Goal: Register for event/course

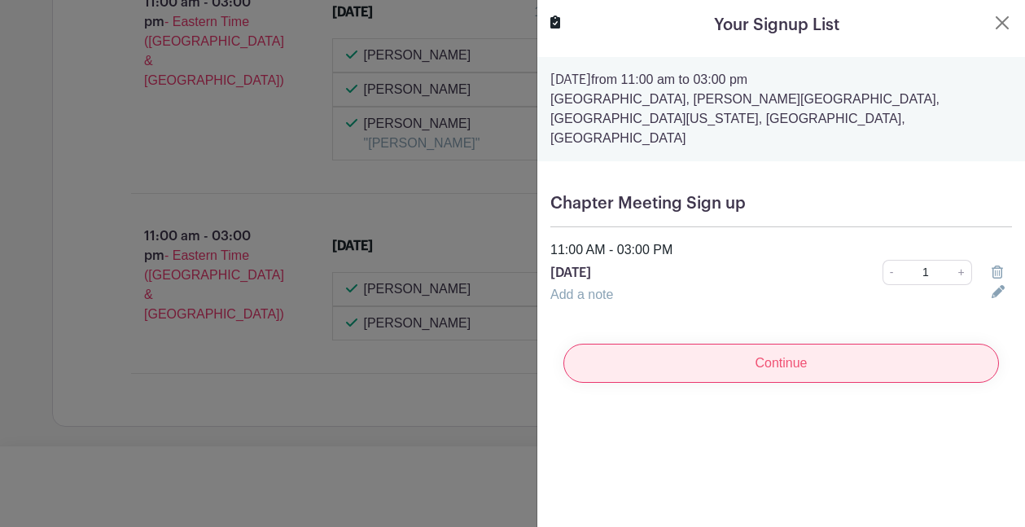
click at [798, 345] on input "Continue" at bounding box center [780, 362] width 435 height 39
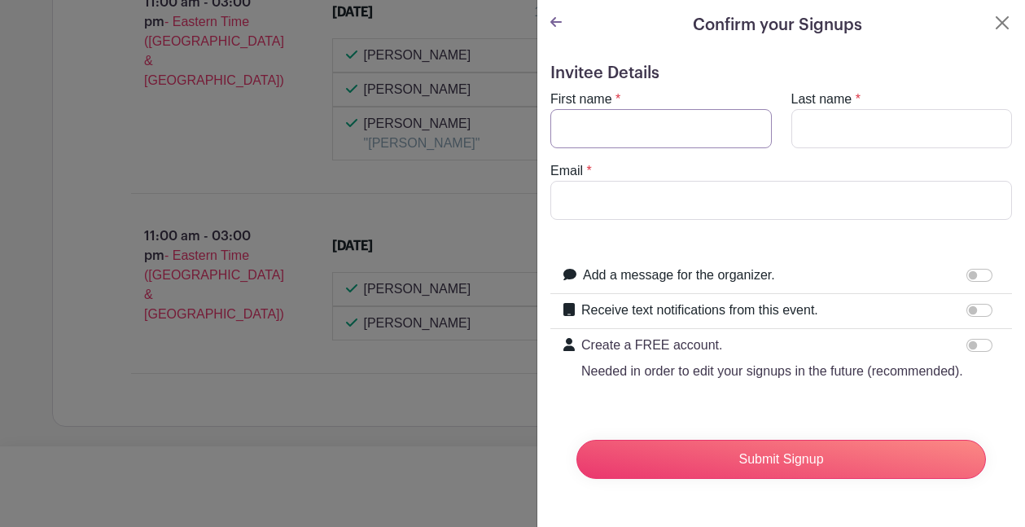
click at [746, 134] on input "First name" at bounding box center [660, 128] width 221 height 39
click at [747, 130] on input "First name" at bounding box center [660, 128] width 221 height 39
type input "Cheryl"
type input "McGill Bailey"
type input "CherylEsq1908@outlook.com"
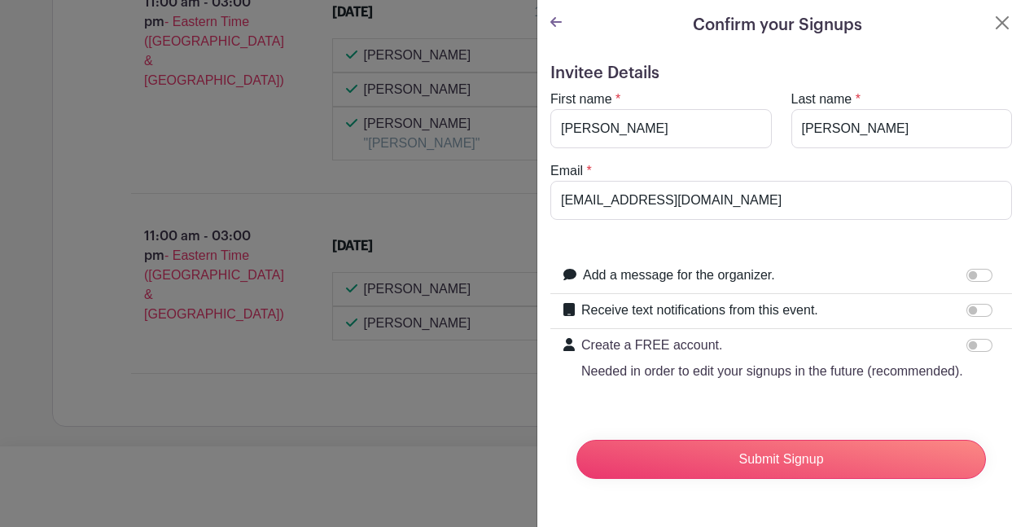
scroll to position [23, 0]
click at [972, 335] on div at bounding box center [982, 345] width 33 height 20
click at [969, 339] on input "Create a FREE account. Needed in order to edit your signups in the future (reco…" at bounding box center [979, 345] width 26 height 13
checkbox input "true"
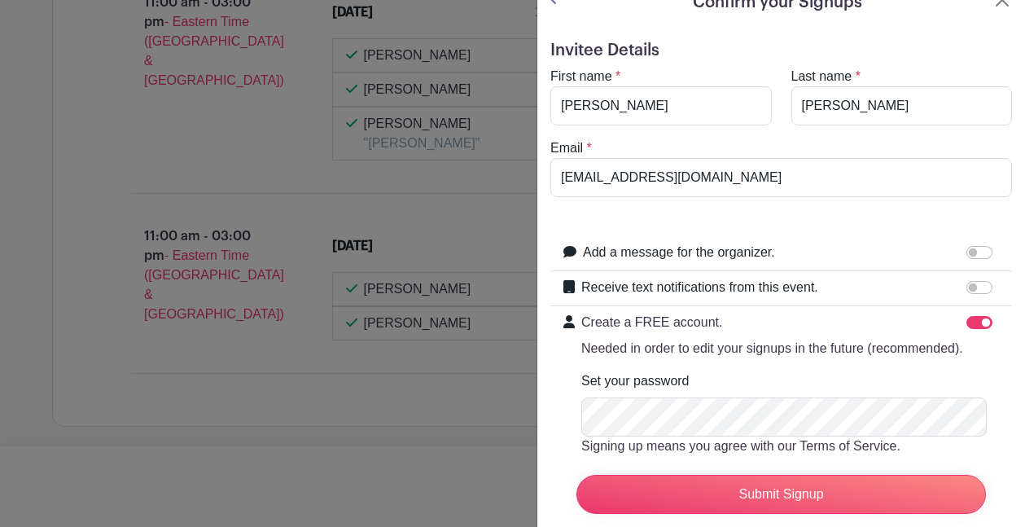
click at [967, 281] on input "Receive text notifications from this event." at bounding box center [979, 287] width 26 height 13
checkbox input "true"
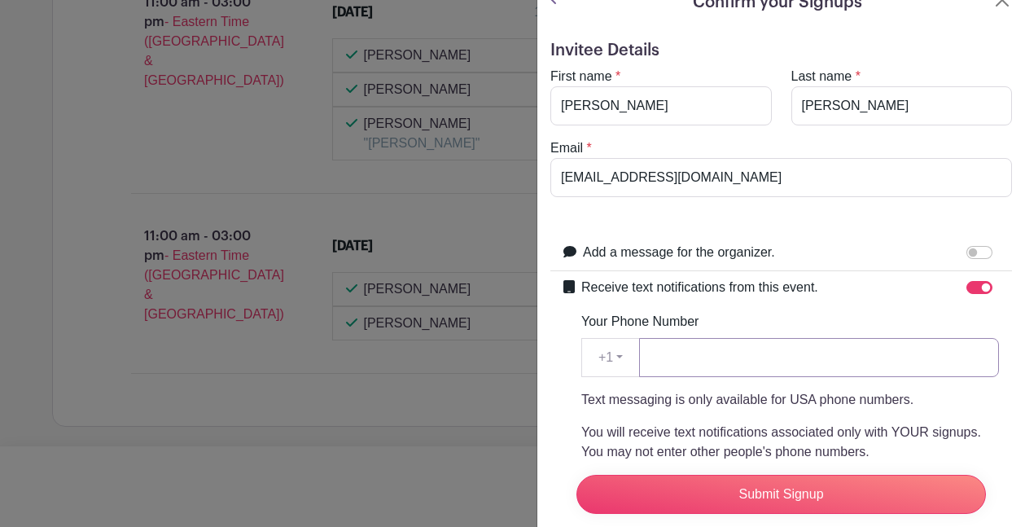
click at [954, 359] on input "Your Phone Number" at bounding box center [819, 357] width 360 height 39
click at [966, 357] on input "Your Phone Number" at bounding box center [819, 357] width 360 height 39
type input "2022134693"
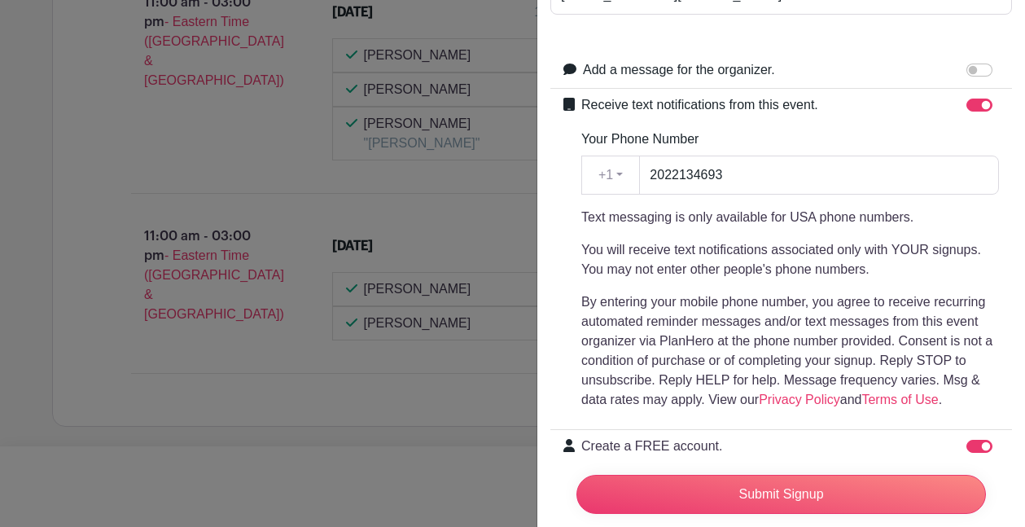
scroll to position [207, 0]
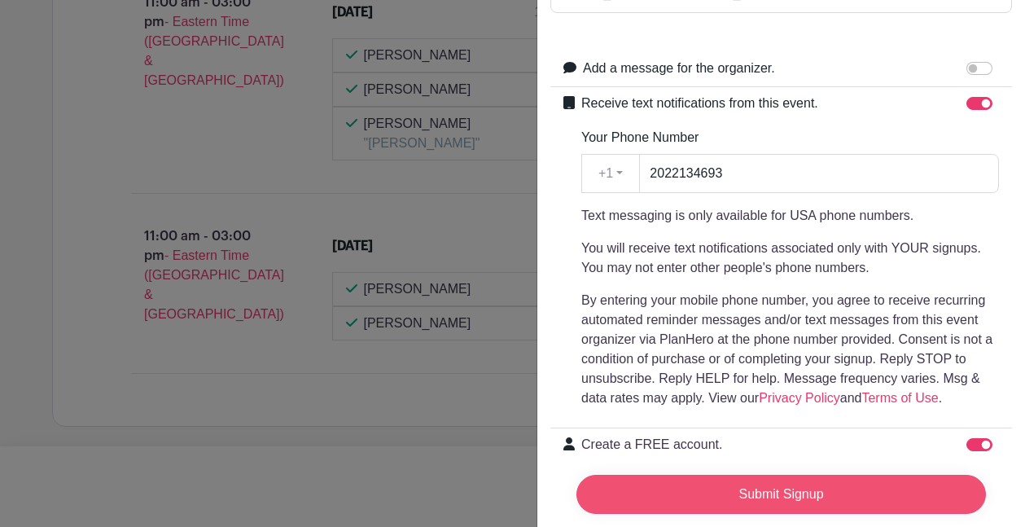
click at [802, 479] on input "Submit Signup" at bounding box center [780, 493] width 409 height 39
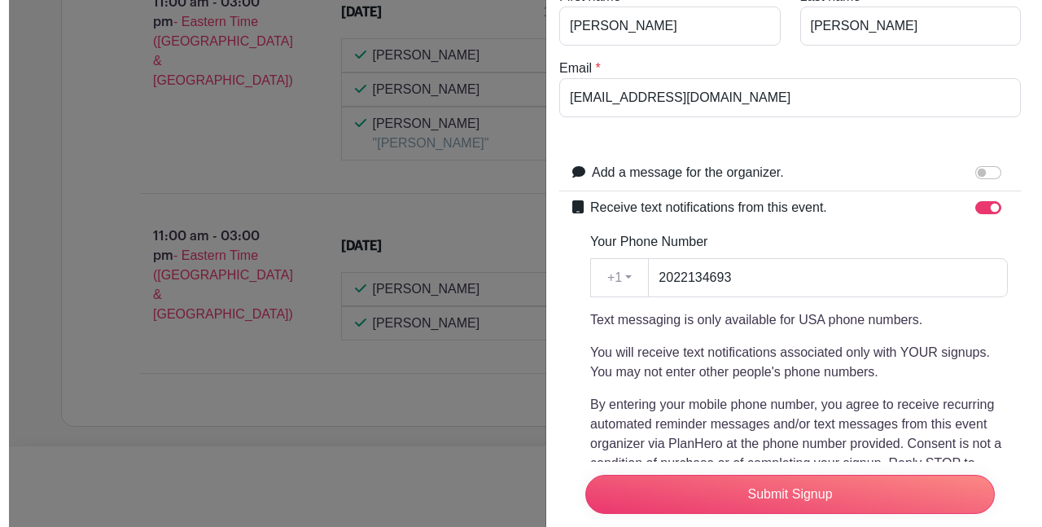
scroll to position [584, 0]
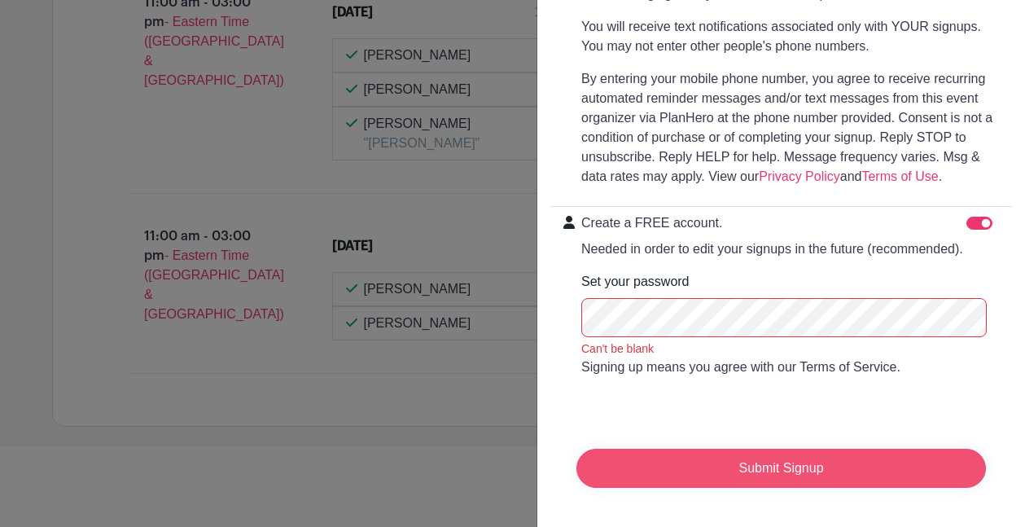
click at [741, 455] on input "Submit Signup" at bounding box center [780, 467] width 409 height 39
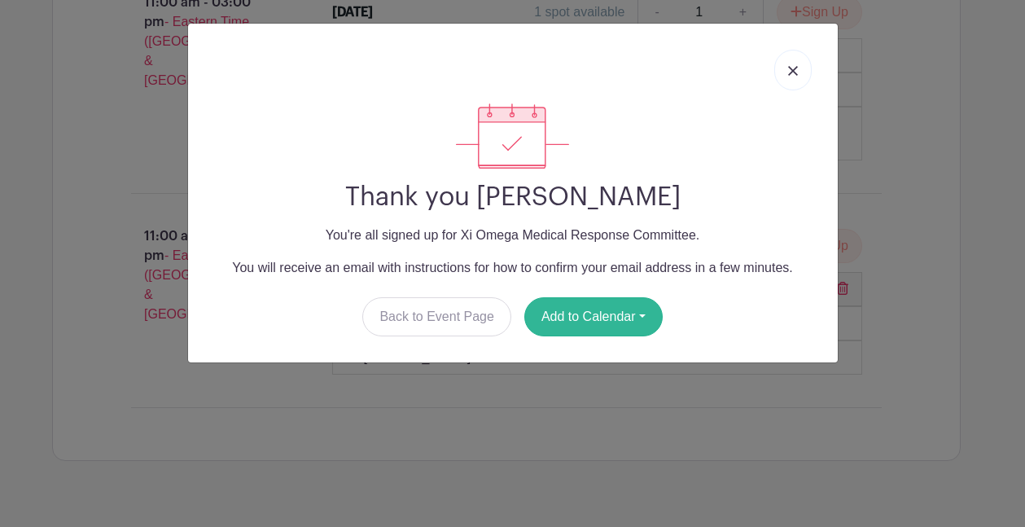
click at [579, 321] on button "Add to Calendar" at bounding box center [593, 316] width 138 height 39
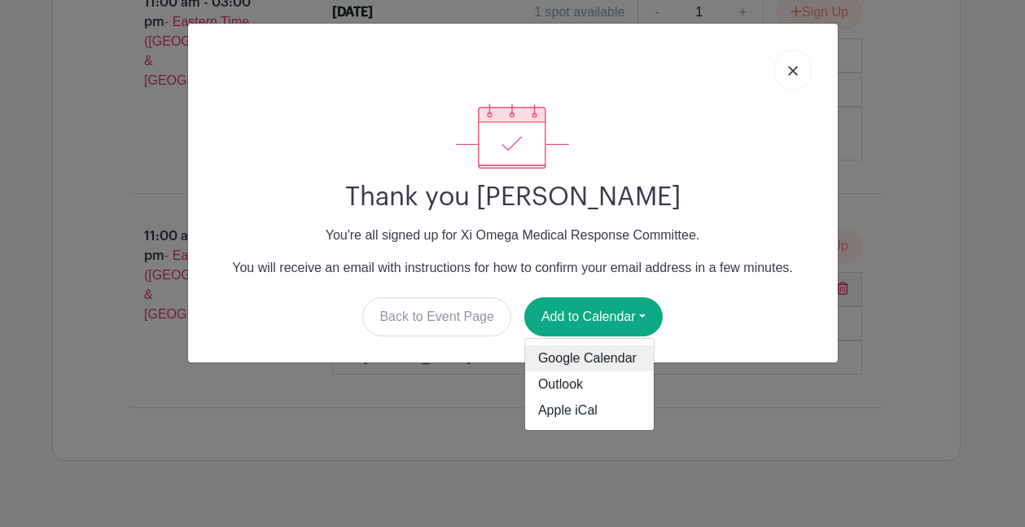
click at [609, 362] on link "Google Calendar" at bounding box center [589, 358] width 129 height 26
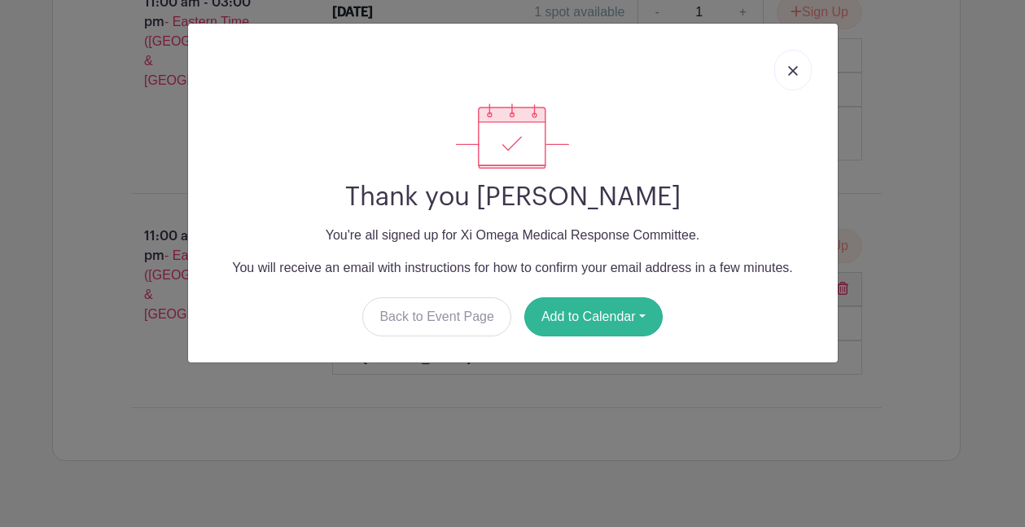
click at [575, 321] on button "Add to Calendar" at bounding box center [593, 316] width 138 height 39
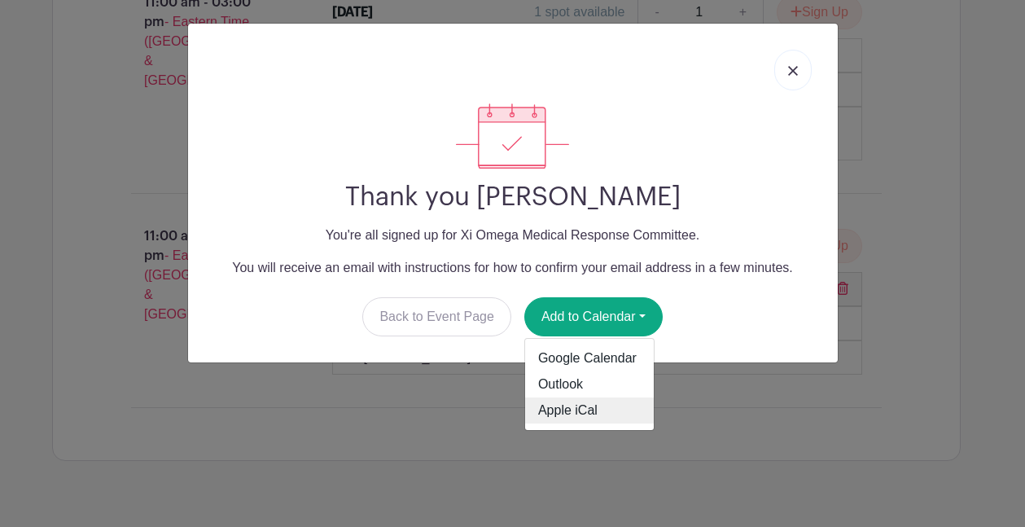
click at [566, 415] on link "Apple iCal" at bounding box center [589, 410] width 129 height 26
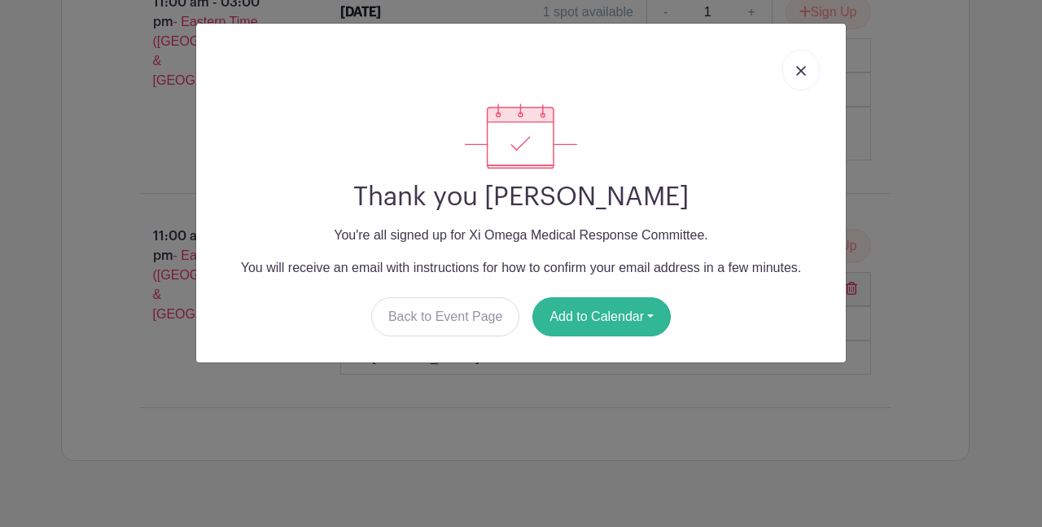
click at [605, 317] on button "Add to Calendar" at bounding box center [601, 316] width 138 height 39
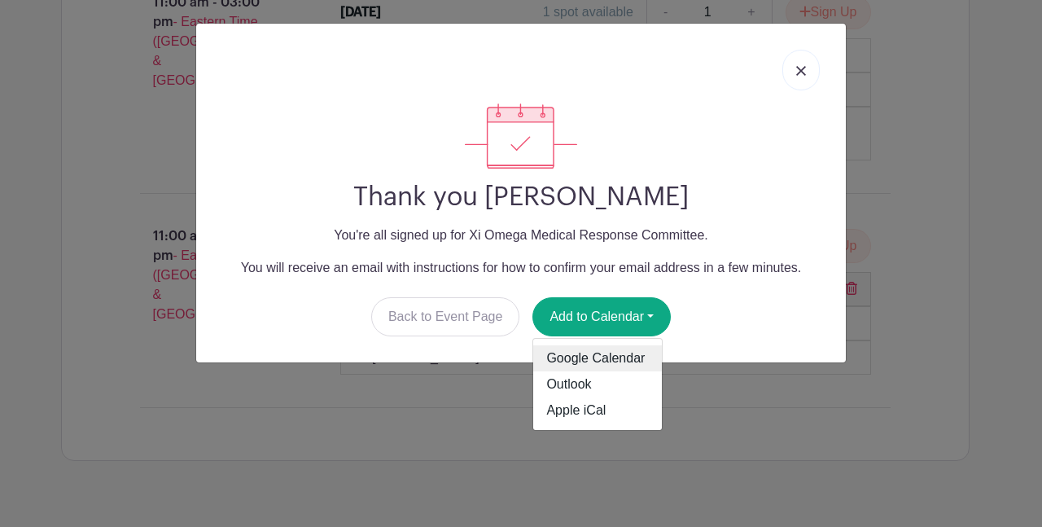
click at [612, 362] on link "Google Calendar" at bounding box center [597, 358] width 129 height 26
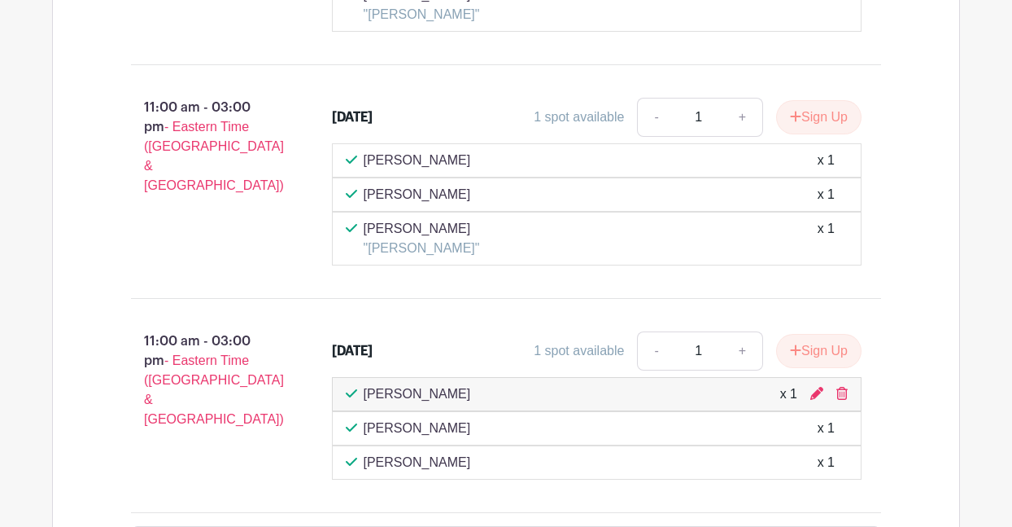
scroll to position [1577, 0]
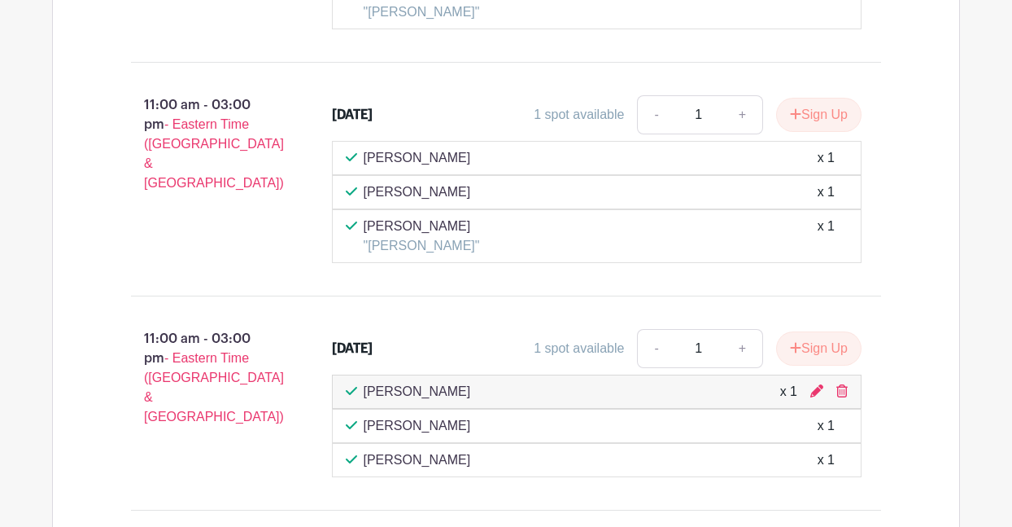
click at [697, 382] on div "Cheryl McGill Bailey x 1" at bounding box center [597, 391] width 531 height 34
click at [816, 384] on icon at bounding box center [817, 390] width 13 height 13
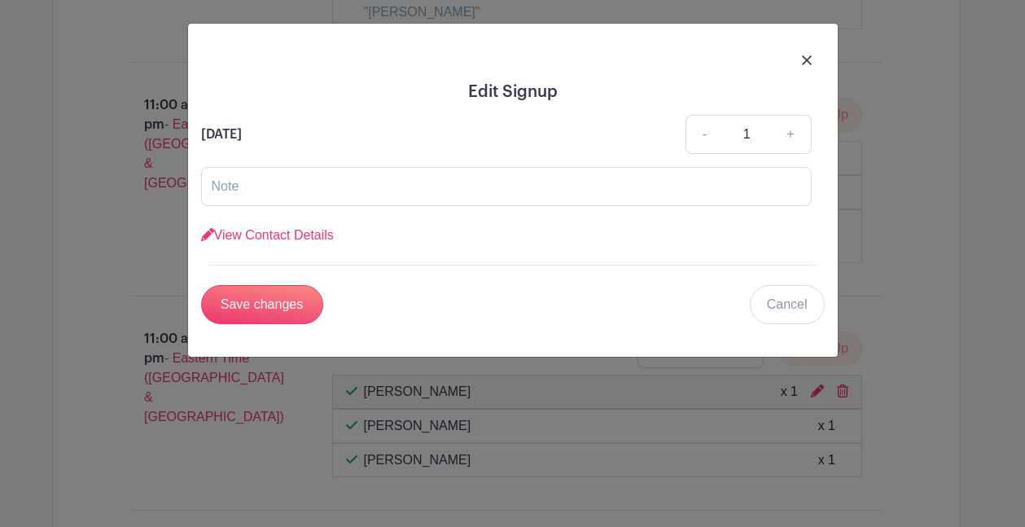
click at [806, 59] on img at bounding box center [807, 60] width 10 height 10
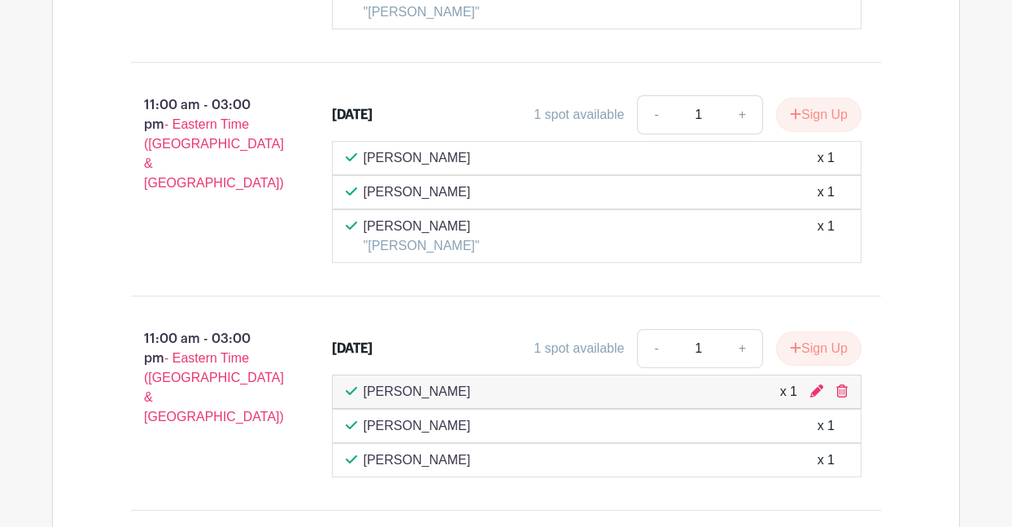
click at [197, 351] on span "- Eastern Time ([GEOGRAPHIC_DATA] & [GEOGRAPHIC_DATA])" at bounding box center [214, 387] width 140 height 72
click at [208, 322] on p "11:00 am - 03:00 pm - Eastern Time (US & Canada)" at bounding box center [205, 377] width 201 height 111
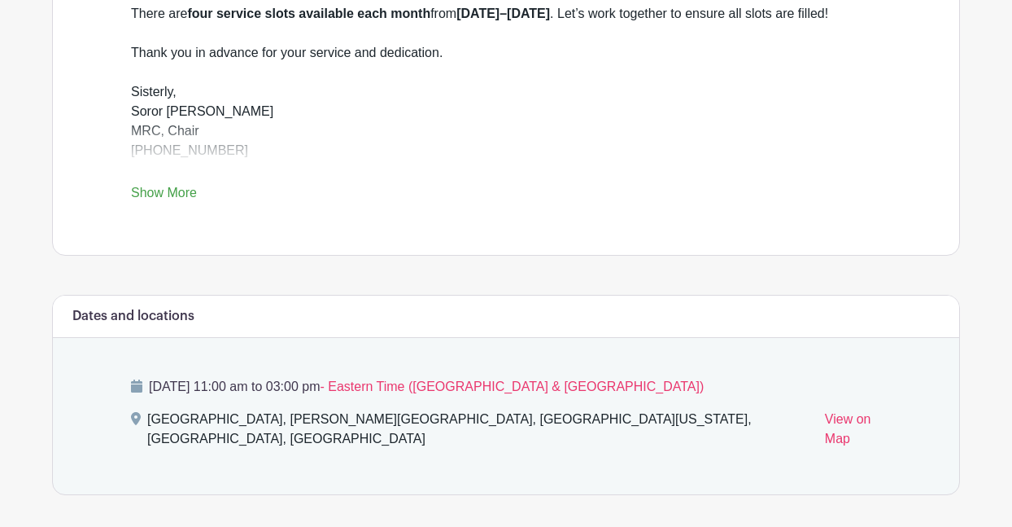
scroll to position [589, 0]
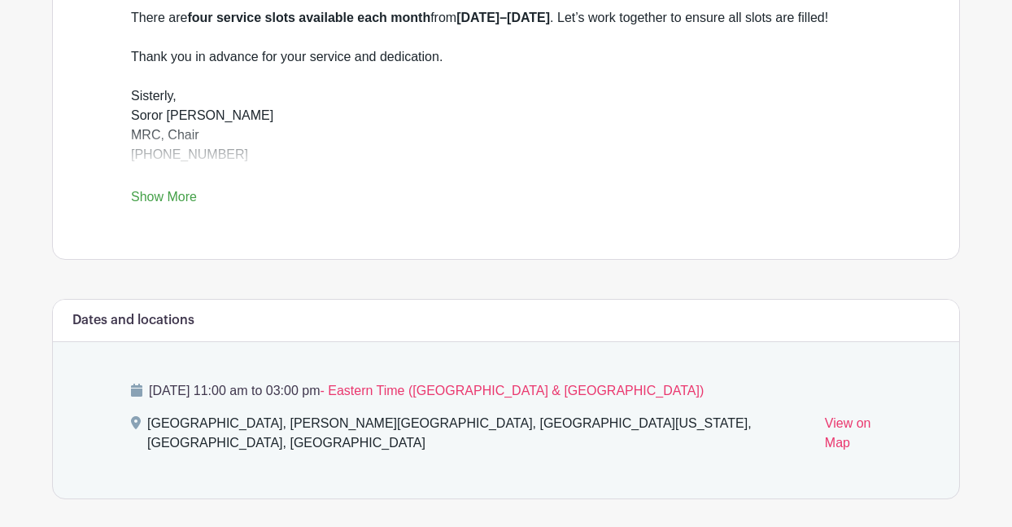
click at [138, 392] on icon at bounding box center [136, 389] width 11 height 13
click at [130, 439] on div "Saturday, September 06, 2025 at 11:00 am to 03:00 pm - Eastern Time (US & Canad…" at bounding box center [506, 420] width 828 height 156
click at [133, 439] on div "Saturday, September 06, 2025 at 11:00 am to 03:00 pm - Eastern Time (US & Canad…" at bounding box center [506, 420] width 828 height 156
click at [133, 427] on icon at bounding box center [136, 422] width 10 height 13
click at [624, 392] on span "- Eastern Time (US & Canada)" at bounding box center [512, 390] width 384 height 14
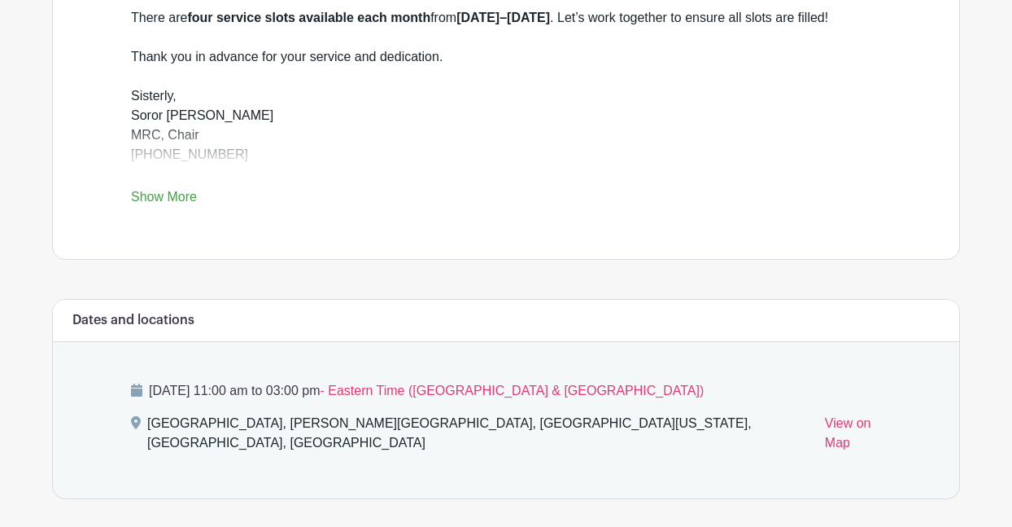
click at [562, 393] on span "- Eastern Time (US & Canada)" at bounding box center [512, 390] width 384 height 14
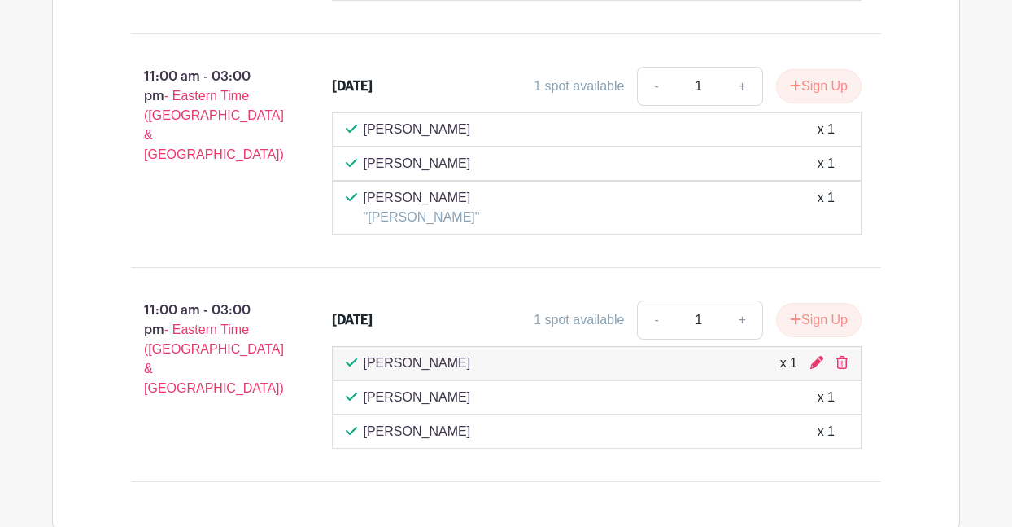
scroll to position [1611, 0]
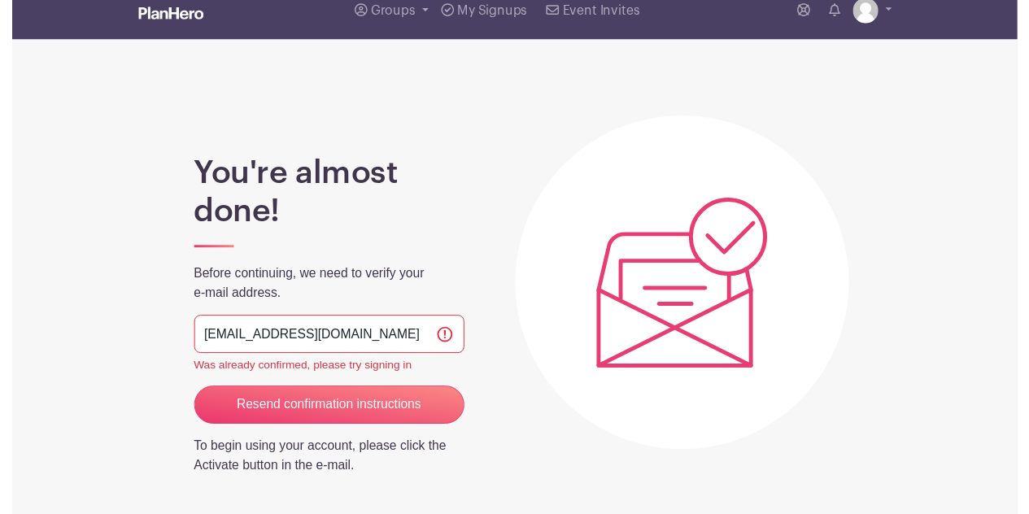
scroll to position [42, 0]
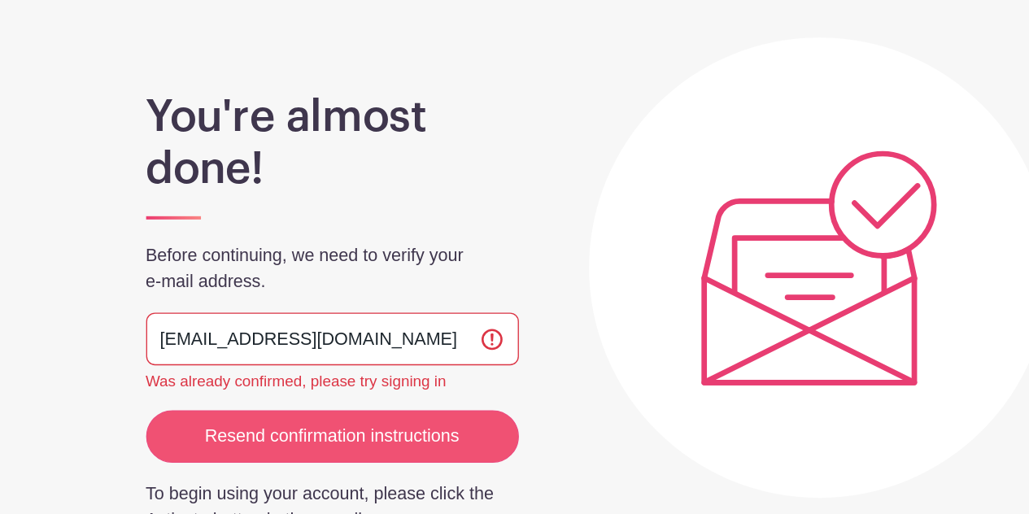
click at [281, 410] on input "Resend confirmation instructions" at bounding box center [324, 429] width 277 height 39
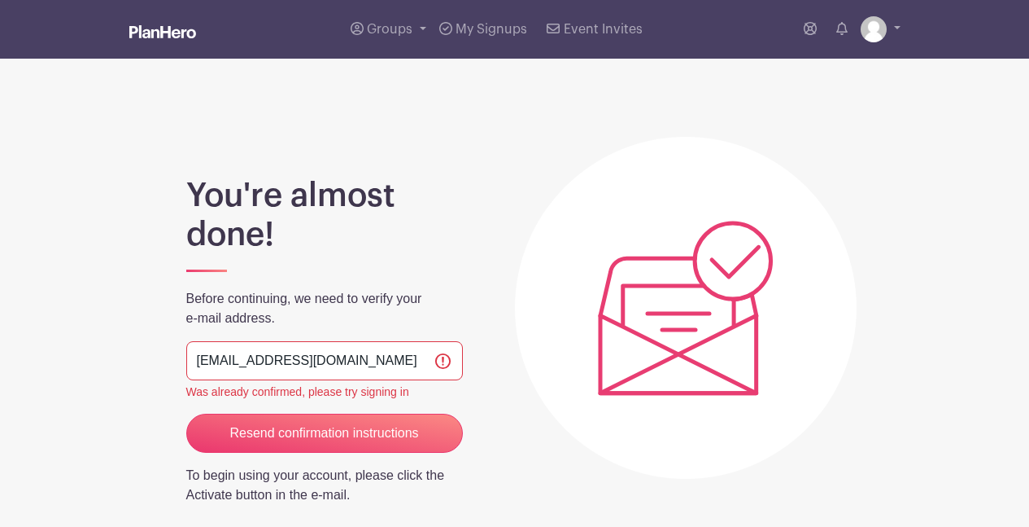
scroll to position [0, 0]
click at [878, 36] on img at bounding box center [874, 29] width 26 height 26
click at [836, 69] on link "My account" at bounding box center [835, 68] width 129 height 26
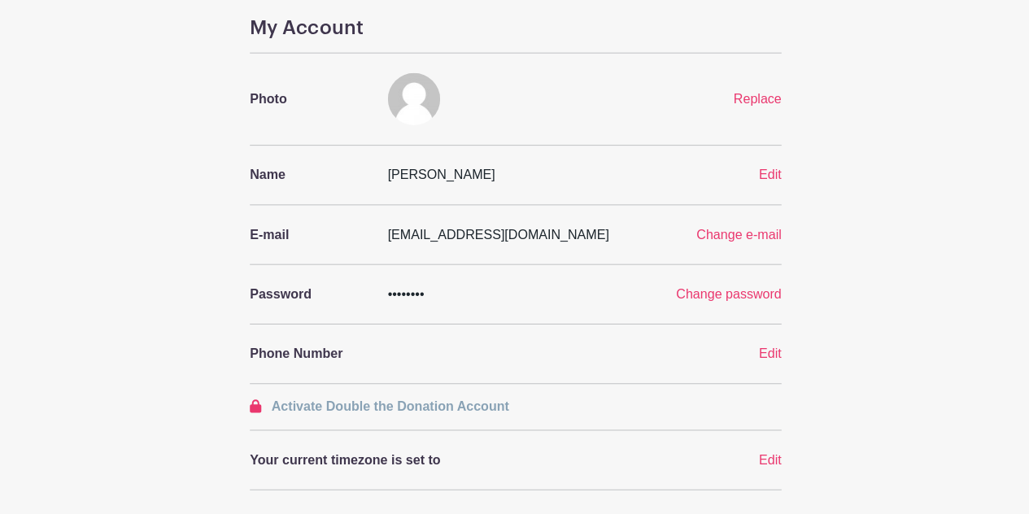
scroll to position [63, 0]
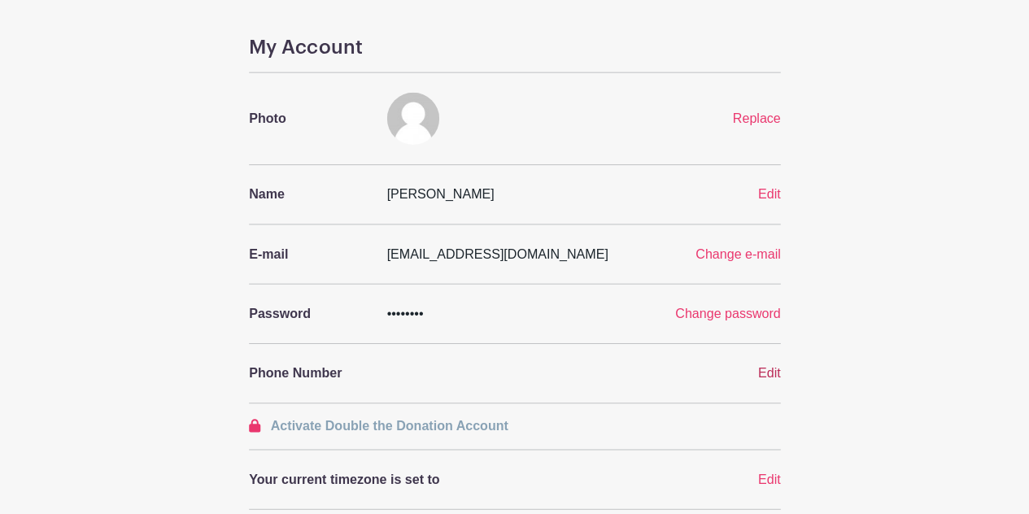
click at [763, 372] on span "Edit" at bounding box center [768, 372] width 23 height 14
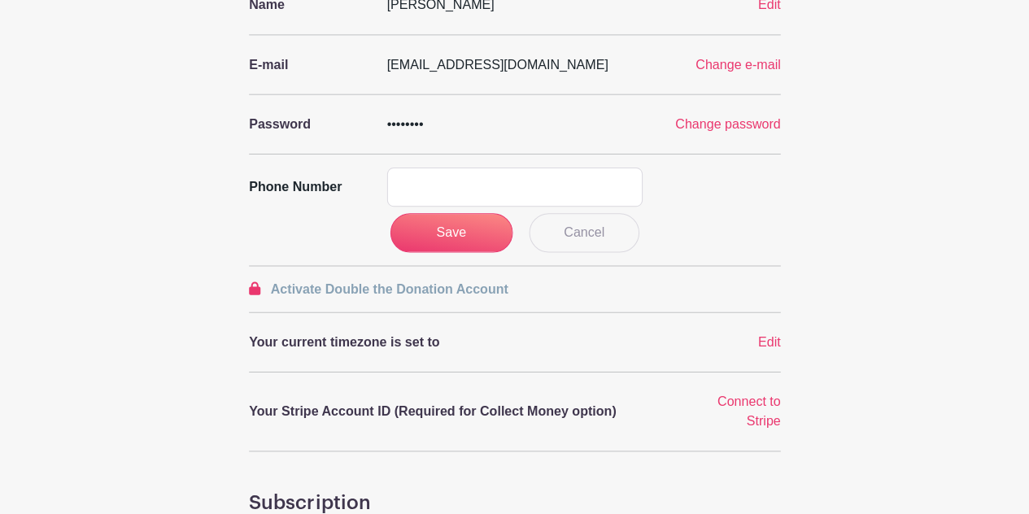
scroll to position [252, 0]
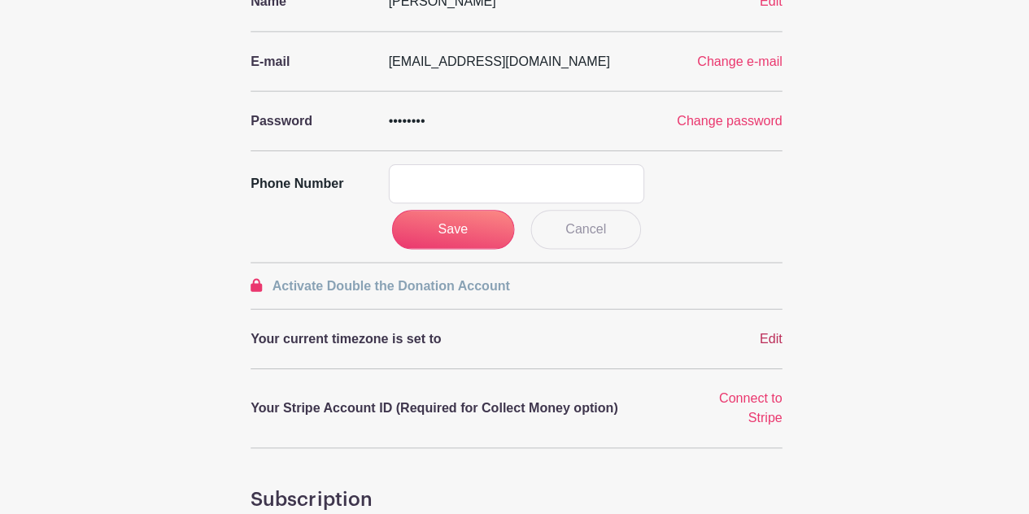
click at [777, 340] on span "Edit" at bounding box center [768, 340] width 23 height 14
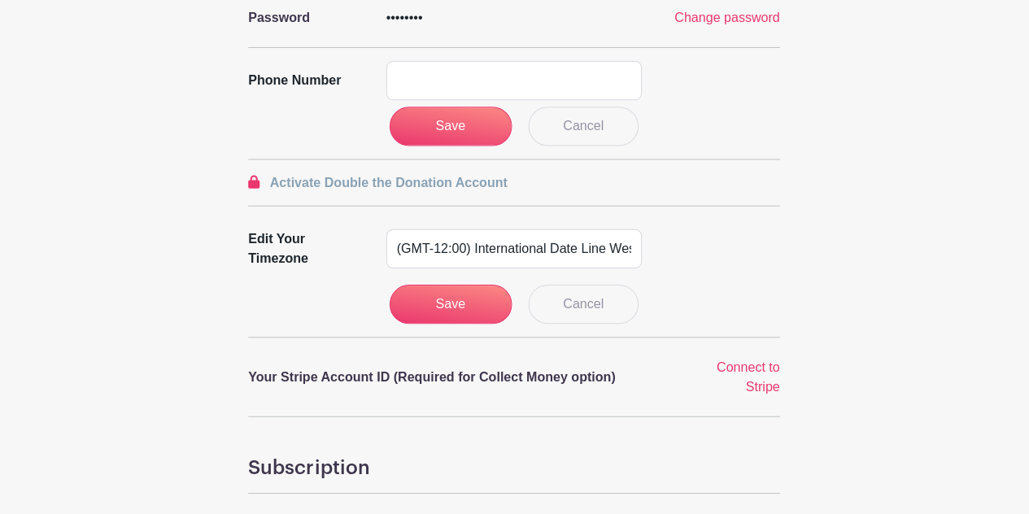
scroll to position [356, 0]
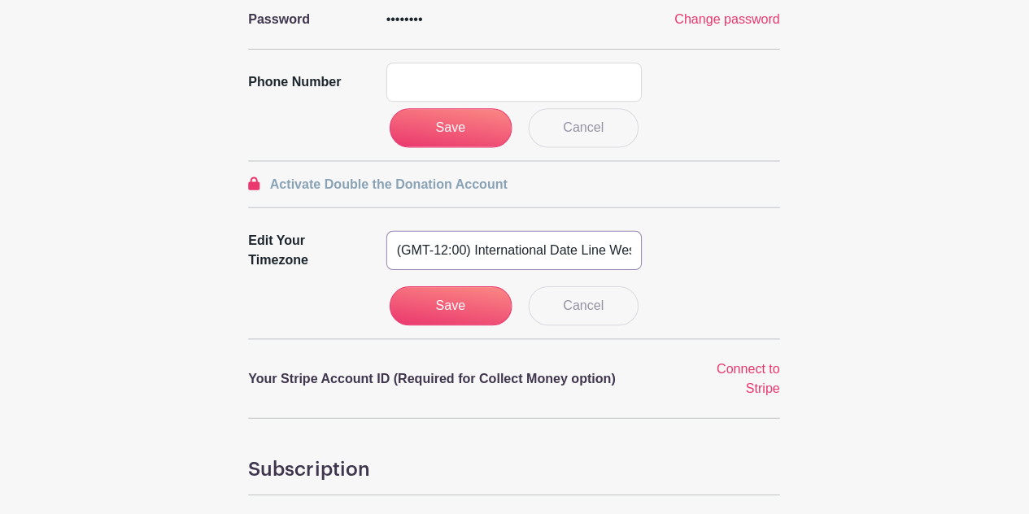
select select "Eastern Time (US & Canada)"
click at [412, 304] on input "Save" at bounding box center [452, 305] width 122 height 39
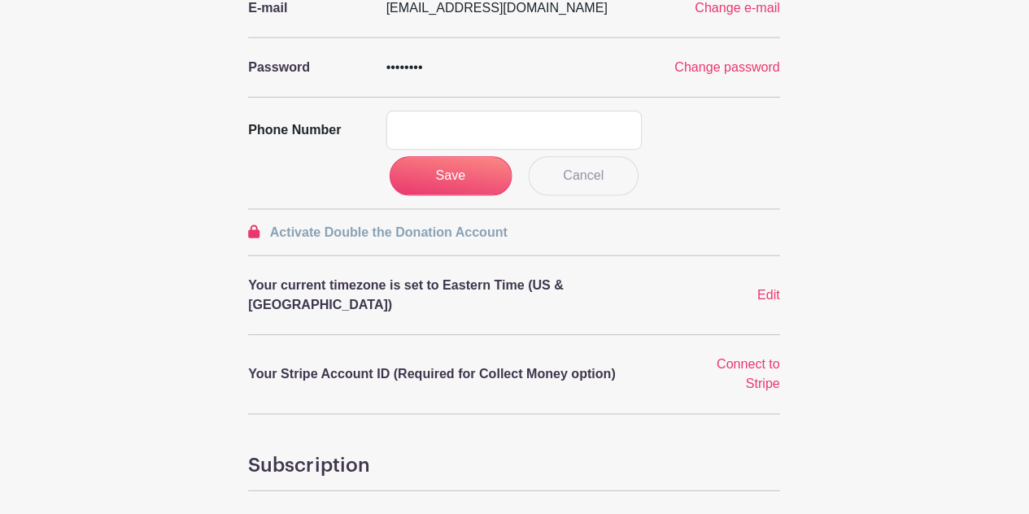
scroll to position [287, 0]
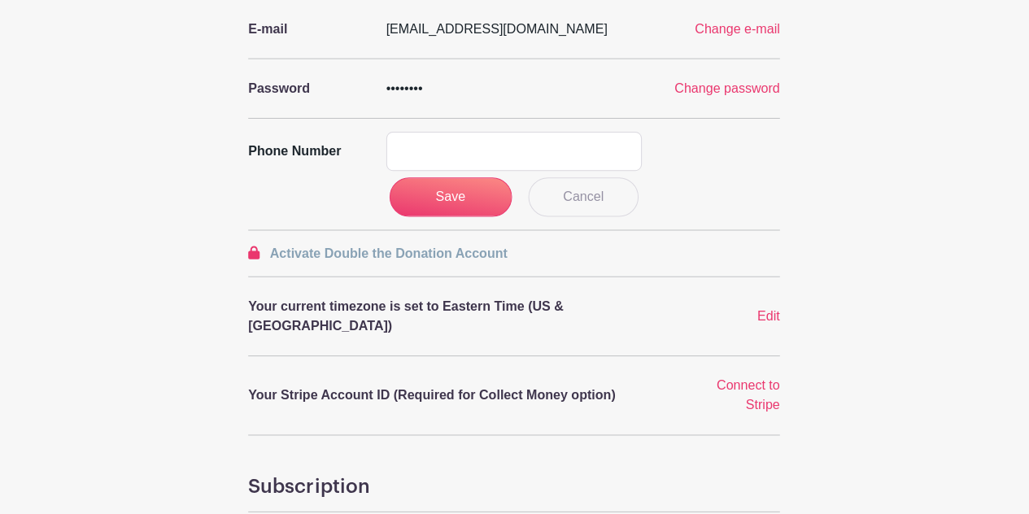
click at [681, 137] on div "Phone number" at bounding box center [514, 150] width 549 height 39
click at [465, 187] on input "Save" at bounding box center [452, 196] width 122 height 39
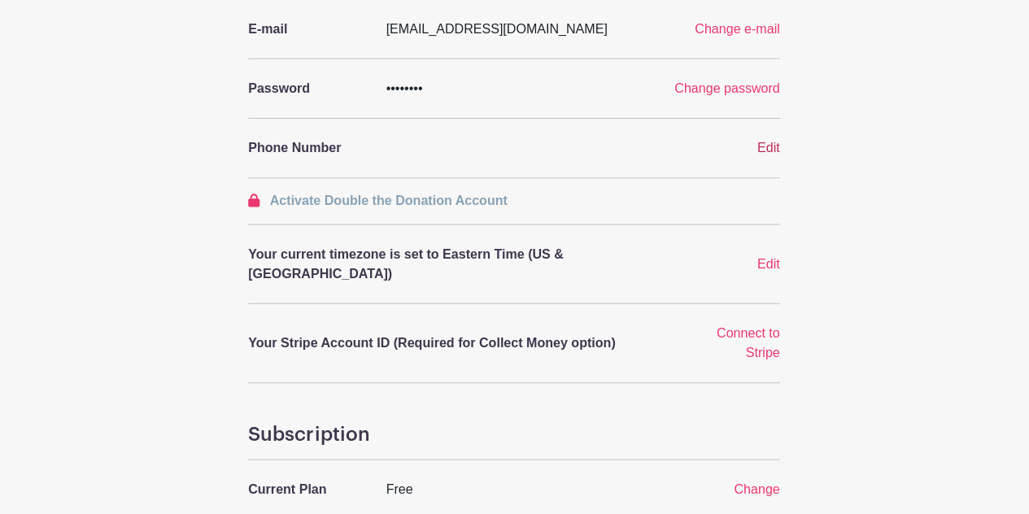
click at [768, 142] on span "Edit" at bounding box center [768, 147] width 23 height 14
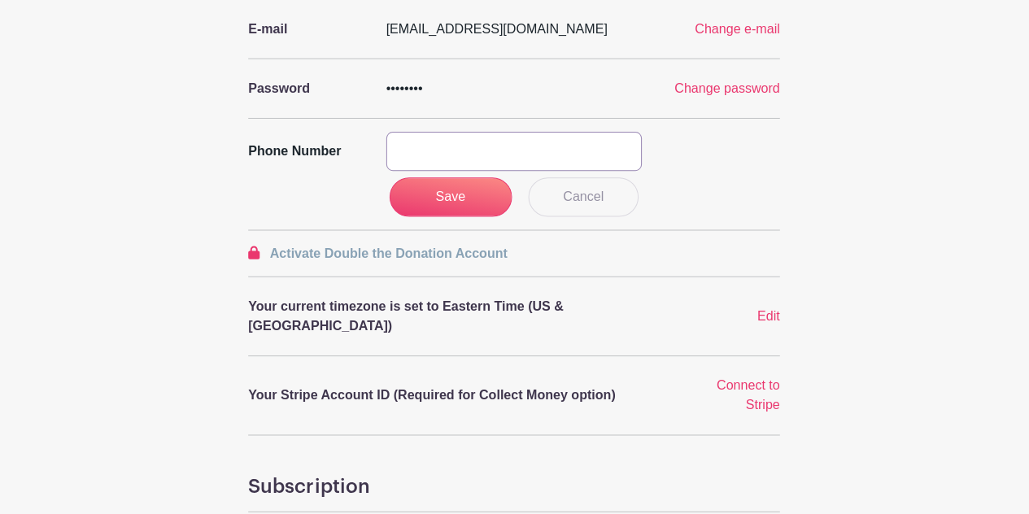
click at [450, 157] on input "text" at bounding box center [515, 150] width 256 height 39
click at [581, 160] on input "text" at bounding box center [515, 150] width 256 height 39
type input "2022134693"
click at [457, 206] on input "Save" at bounding box center [452, 196] width 122 height 39
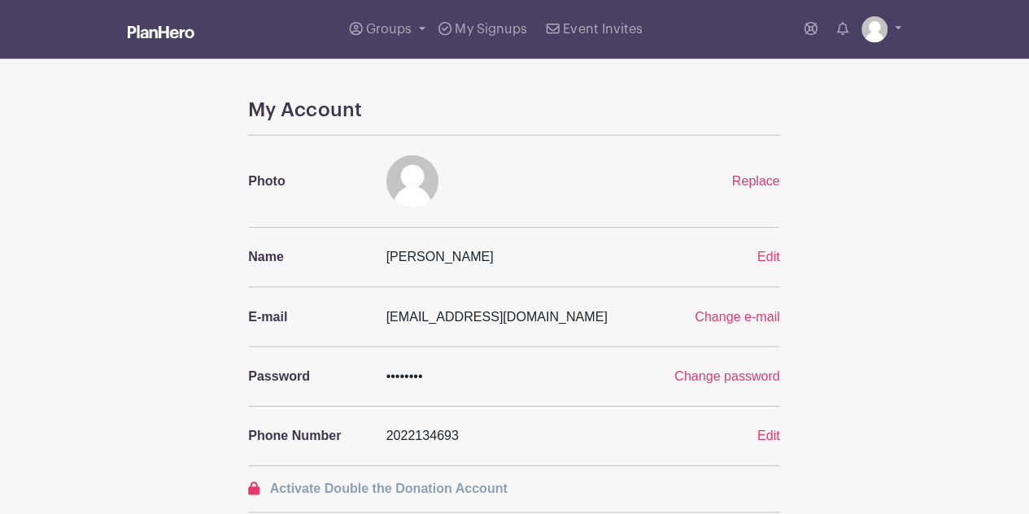
scroll to position [0, 0]
drag, startPoint x: 804, startPoint y: 37, endPoint x: 805, endPoint y: 74, distance: 37.4
click at [872, 33] on img at bounding box center [874, 29] width 26 height 26
click at [833, 65] on link "My account" at bounding box center [835, 68] width 129 height 26
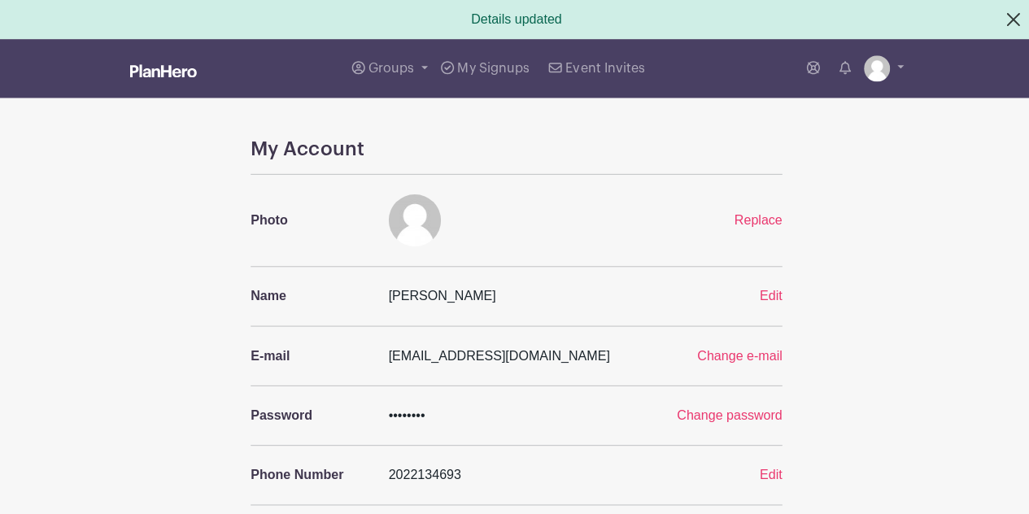
click at [1015, 17] on button "Close" at bounding box center [1009, 19] width 39 height 39
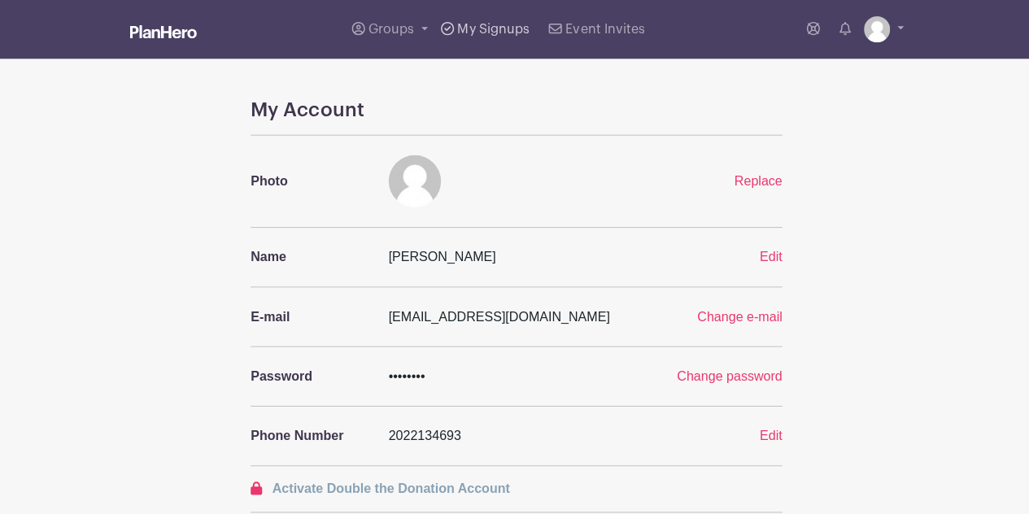
click at [496, 30] on span "My Signups" at bounding box center [492, 29] width 72 height 13
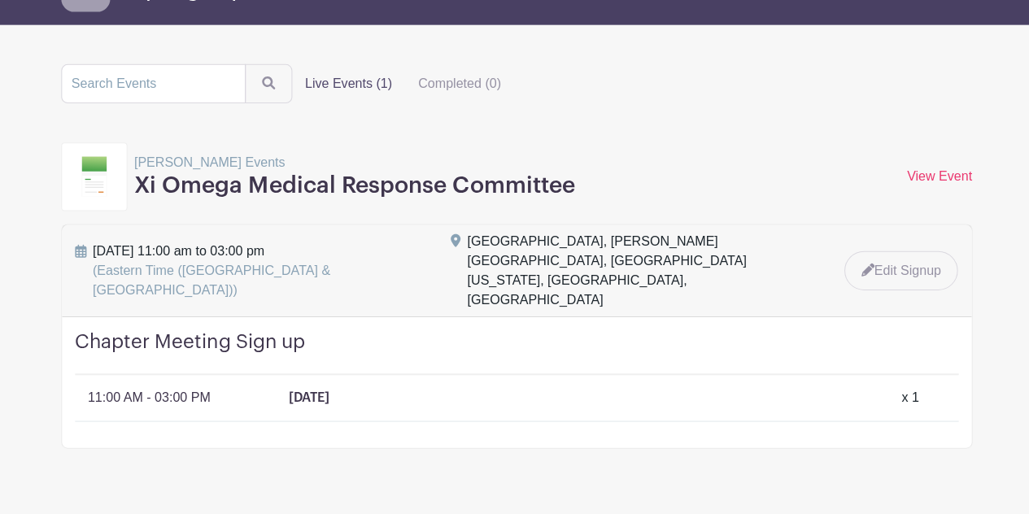
scroll to position [104, 0]
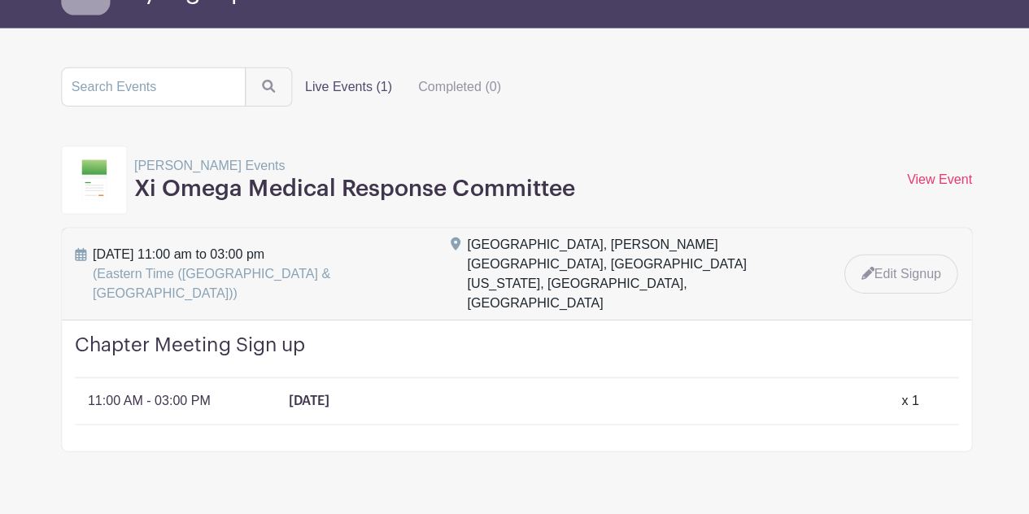
click at [161, 253] on span "Saturday, September 06, 2025 at 11:00 am to 03:00 pm (Eastern Time (US & Canada…" at bounding box center [262, 274] width 338 height 59
